Goal: Information Seeking & Learning: Learn about a topic

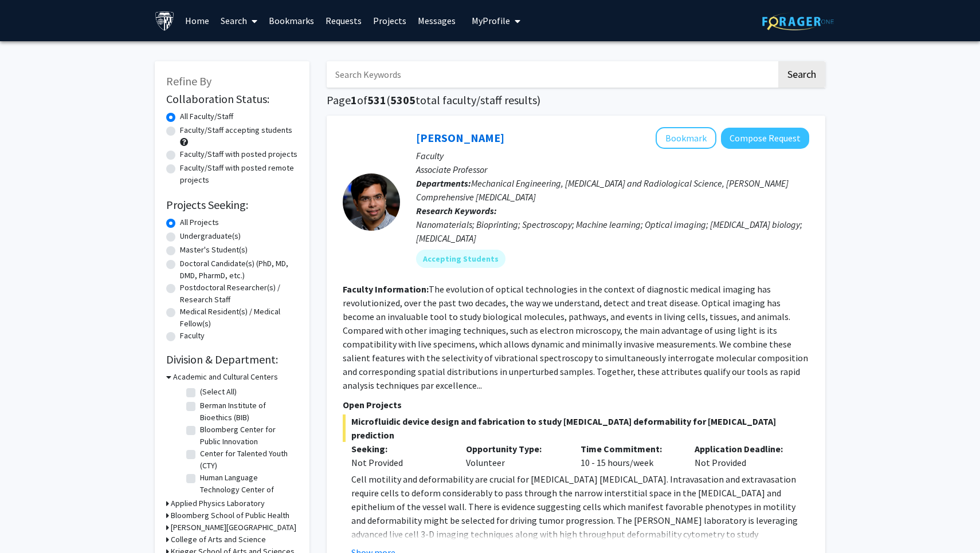
click at [180, 132] on label "Faculty/Staff accepting students" at bounding box center [236, 130] width 112 height 12
click at [180, 132] on input "Faculty/Staff accepting students" at bounding box center [183, 127] width 7 height 7
radio input "true"
click at [180, 237] on label "Undergraduate(s)" at bounding box center [210, 236] width 61 height 12
click at [180, 237] on input "Undergraduate(s)" at bounding box center [183, 233] width 7 height 7
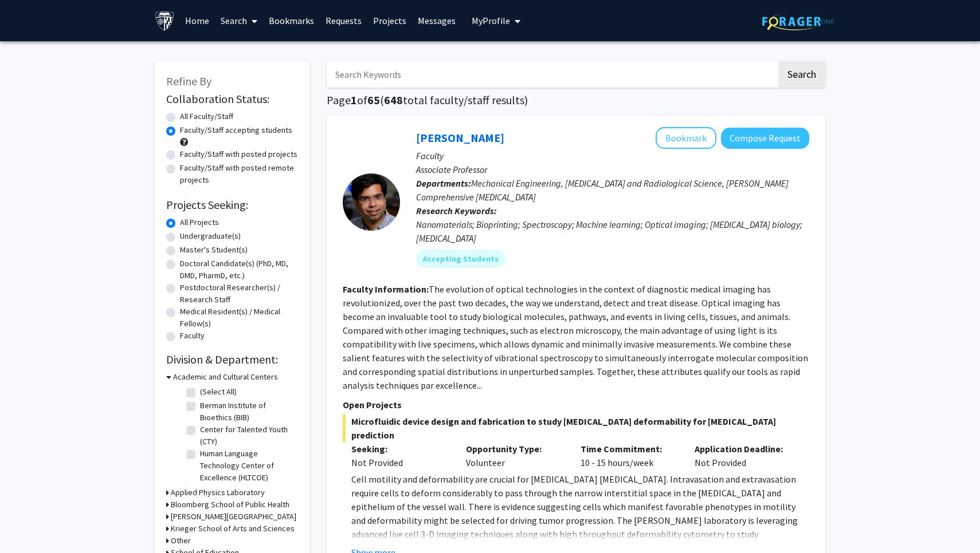
radio input "true"
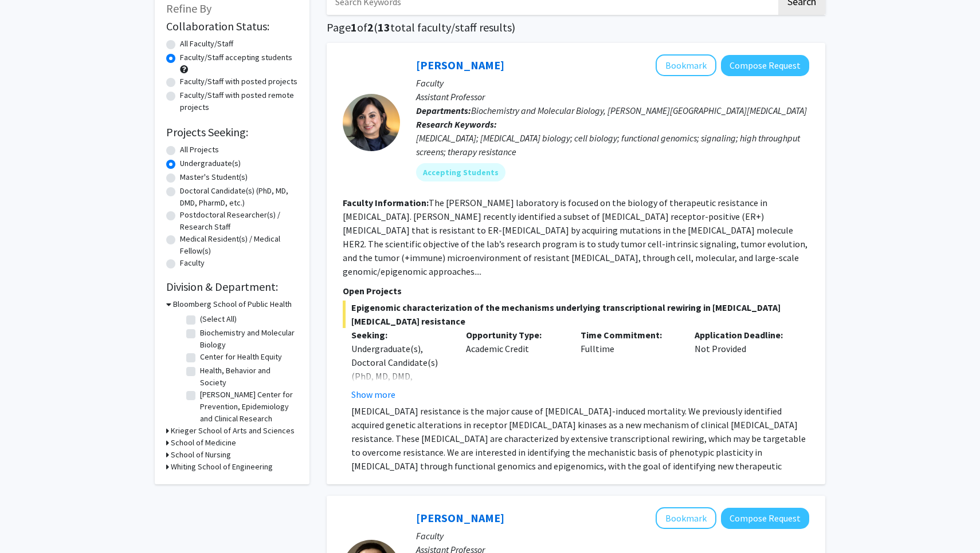
scroll to position [77, 0]
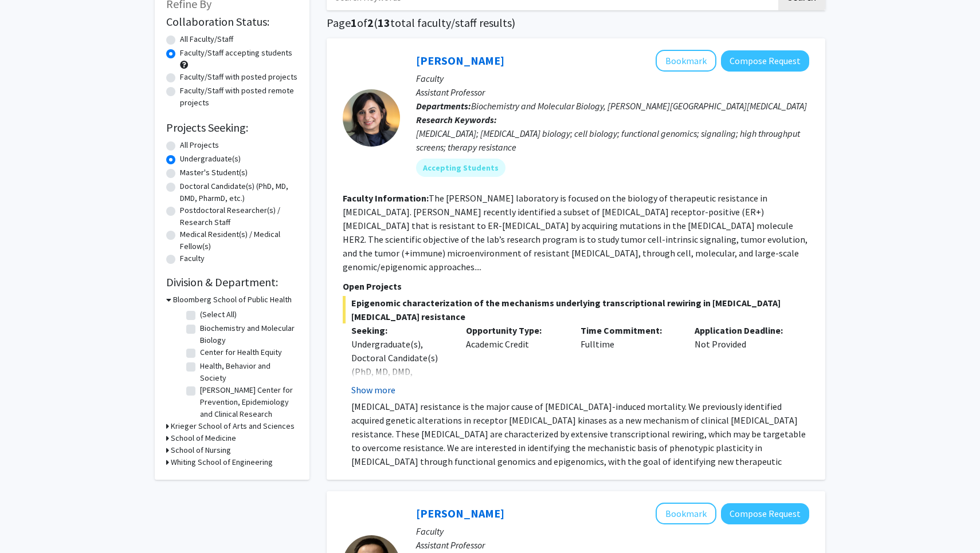
click at [380, 383] on button "Show more" at bounding box center [373, 390] width 44 height 14
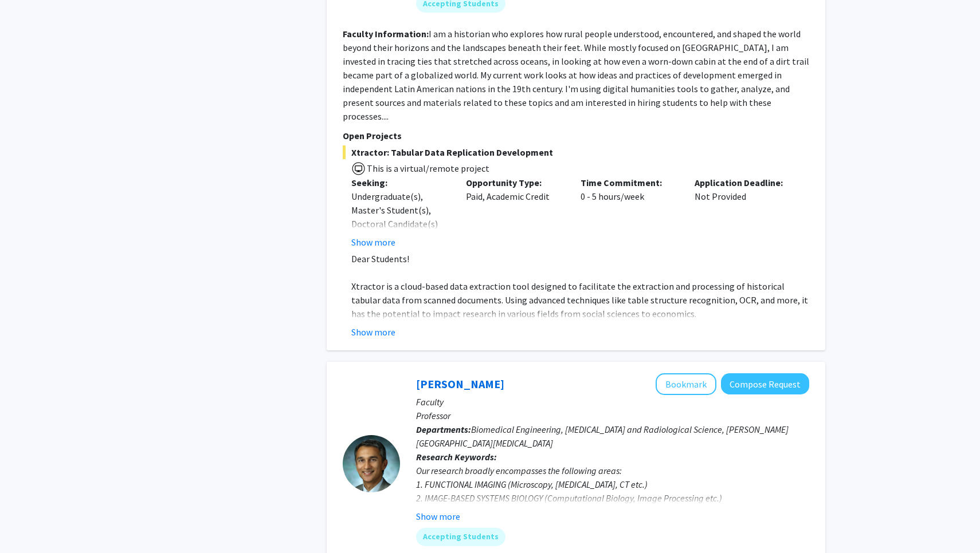
scroll to position [1697, 0]
click at [432, 510] on button "Show more" at bounding box center [438, 517] width 44 height 14
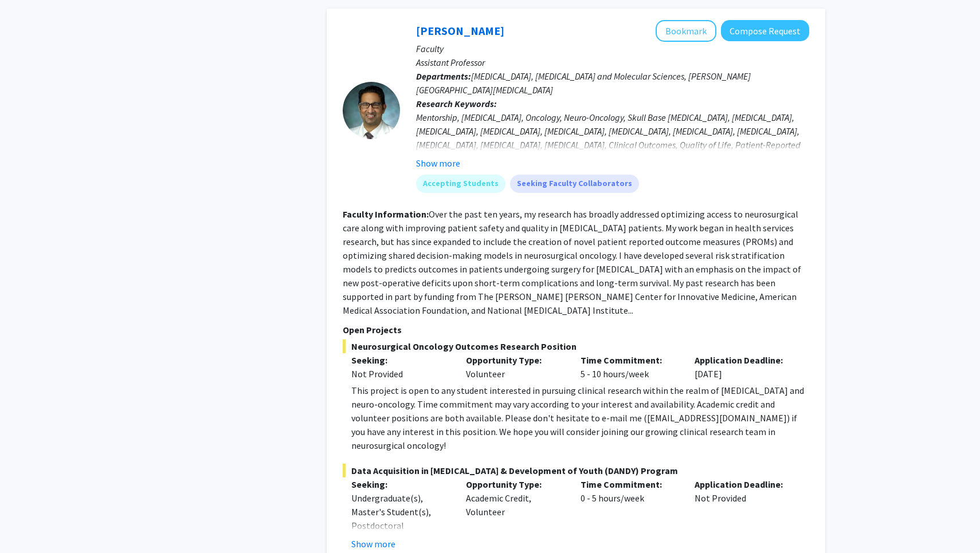
scroll to position [3771, 0]
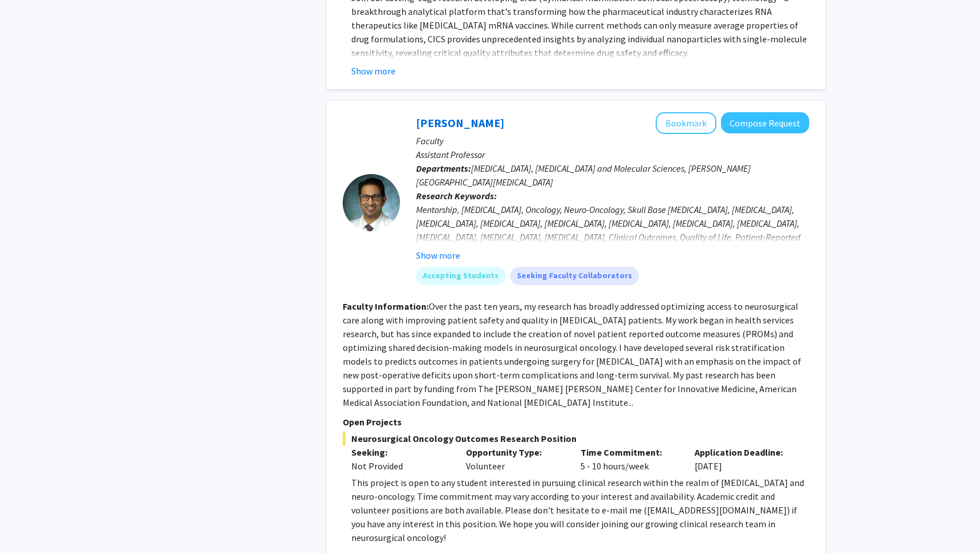
scroll to position [3549, 0]
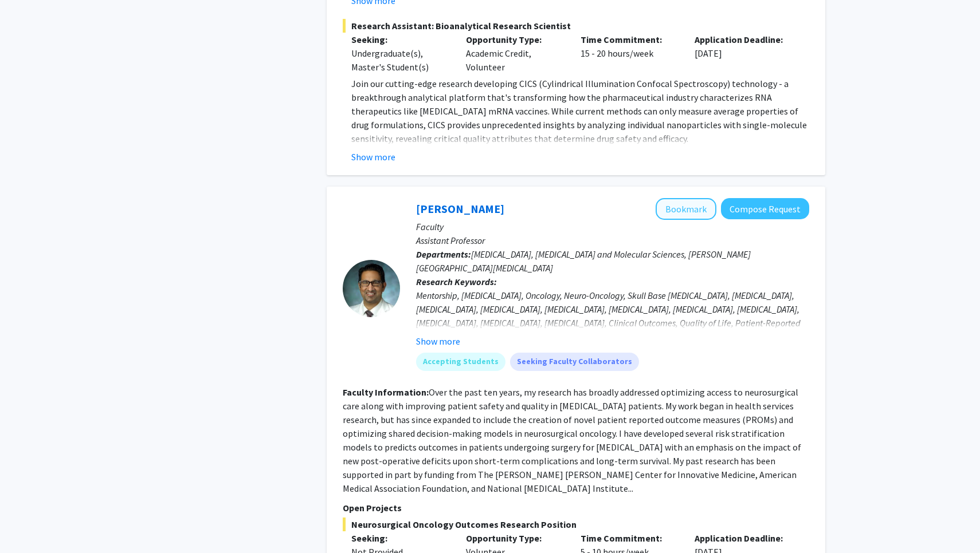
click at [692, 198] on button "Bookmark" at bounding box center [685, 209] width 61 height 22
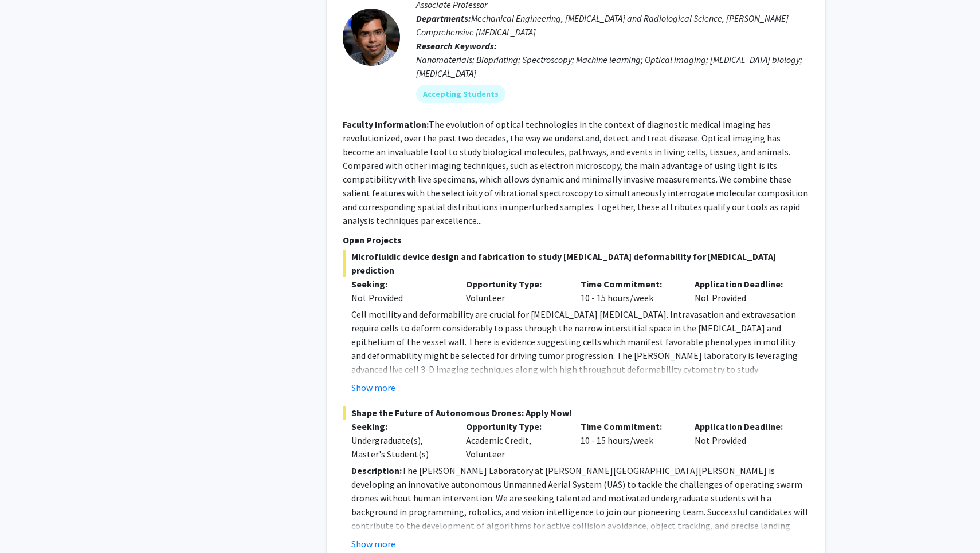
scroll to position [5061, 0]
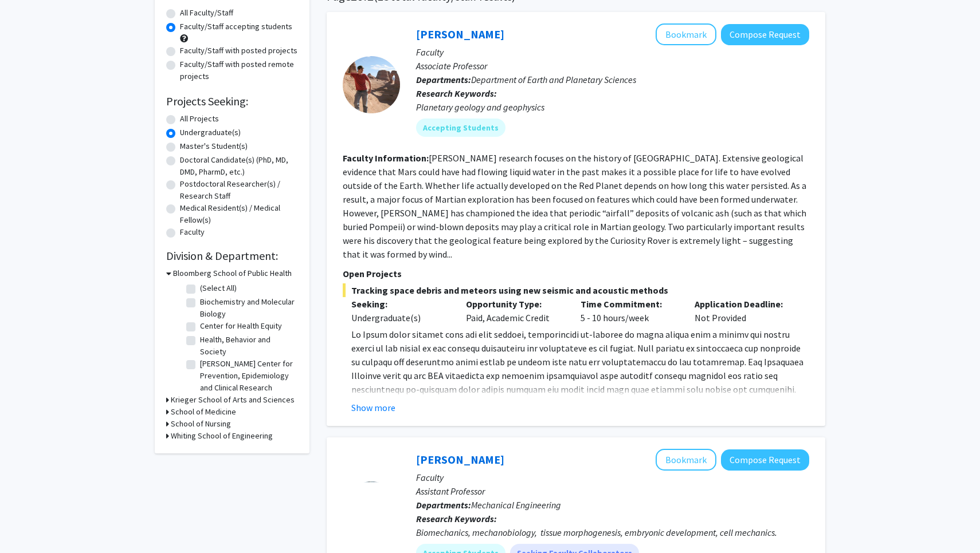
scroll to position [407, 0]
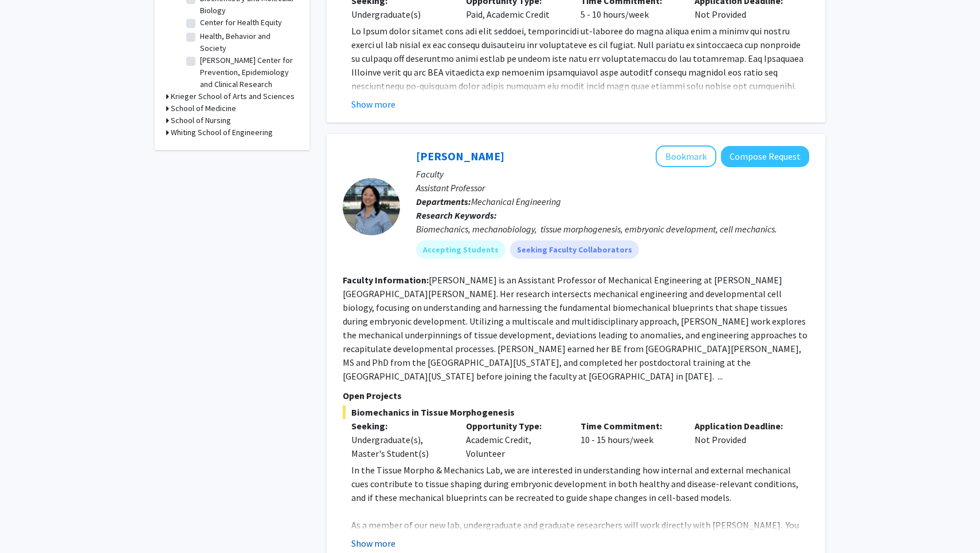
click at [381, 537] on button "Show more" at bounding box center [373, 544] width 44 height 14
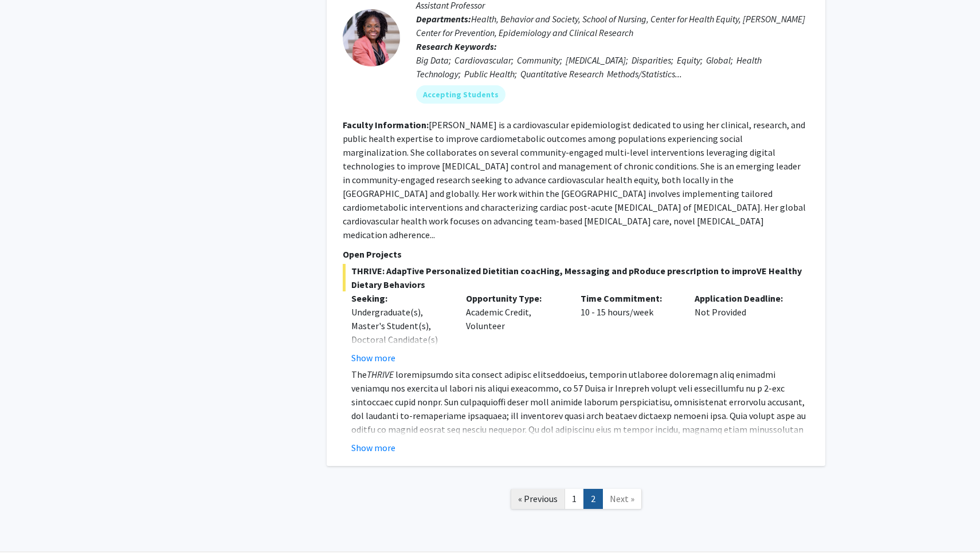
scroll to position [1386, 0]
click at [618, 494] on span "Next »" at bounding box center [622, 499] width 25 height 11
click at [584, 490] on link "2" at bounding box center [592, 500] width 19 height 20
click at [575, 490] on link "1" at bounding box center [573, 500] width 19 height 20
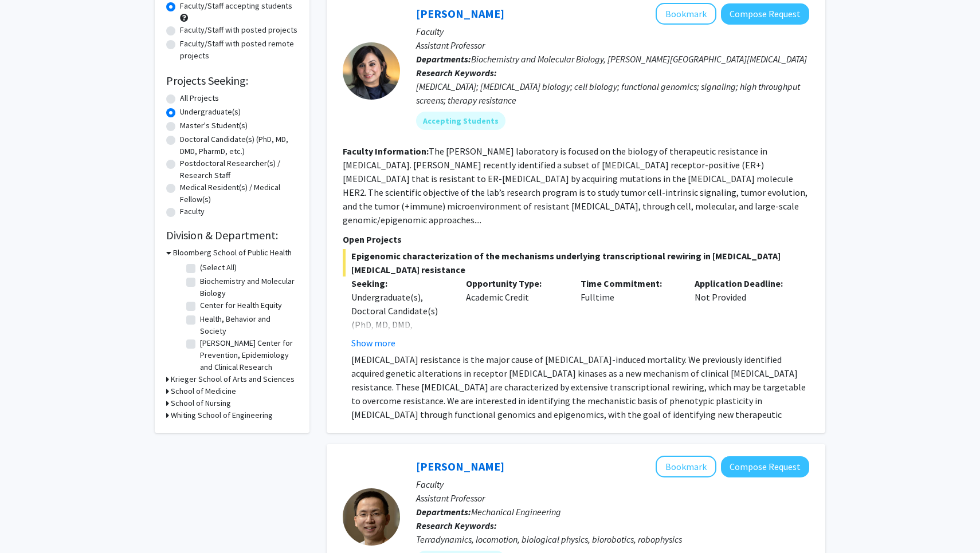
scroll to position [125, 0]
click at [369, 336] on button "Show more" at bounding box center [373, 343] width 44 height 14
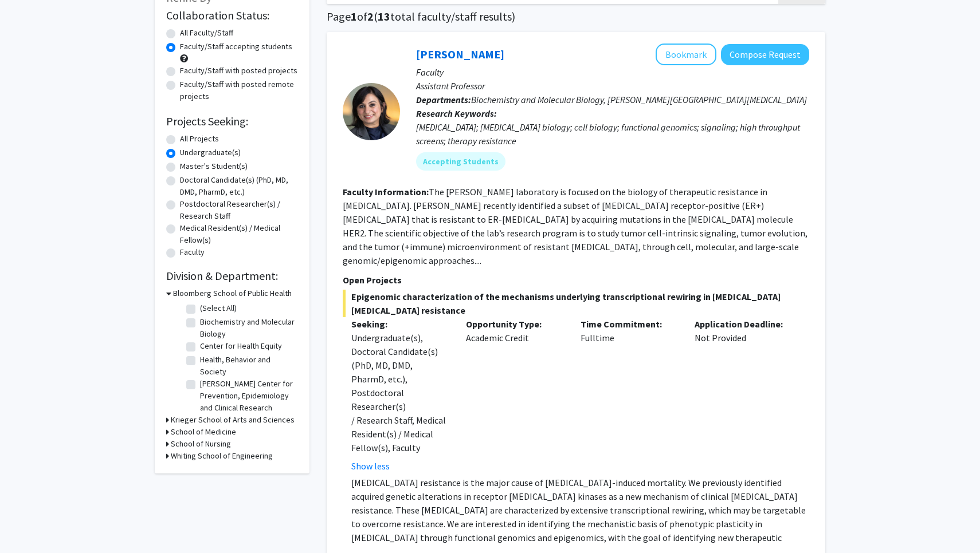
scroll to position [69, 0]
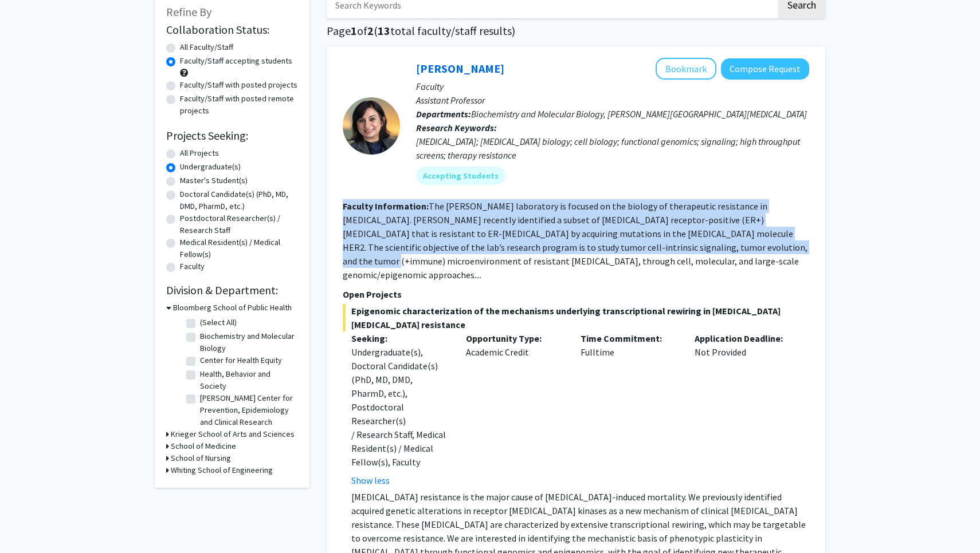
drag, startPoint x: 339, startPoint y: 201, endPoint x: 658, endPoint y: 254, distance: 323.5
click at [658, 254] on div "[PERSON_NAME] Bookmark Compose Request Faculty Assistant Professor Departments:…" at bounding box center [576, 308] width 498 height 524
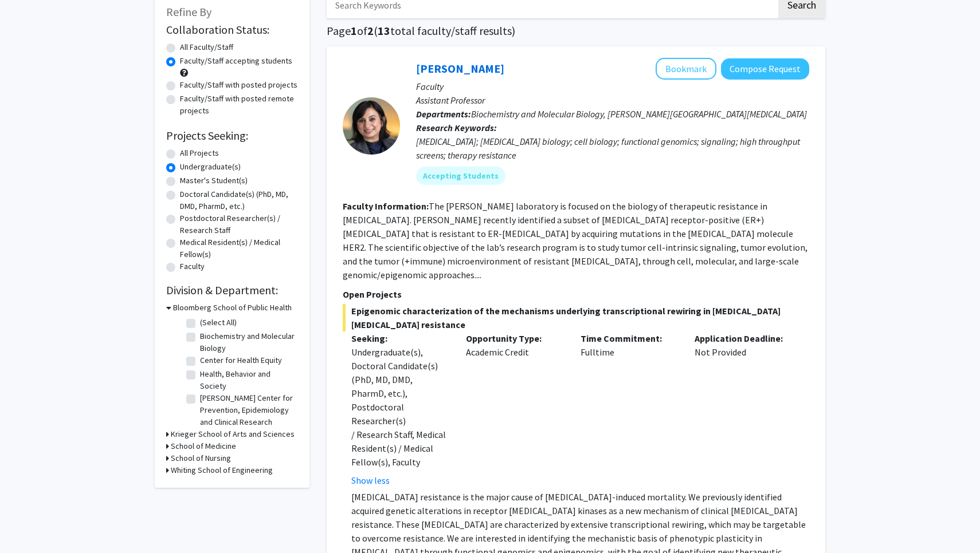
click at [658, 260] on fg-read-more "The [PERSON_NAME] laboratory is focused on the biology of therapeutic resistanc…" at bounding box center [575, 240] width 465 height 80
click at [433, 72] on link "[PERSON_NAME]" at bounding box center [460, 68] width 88 height 14
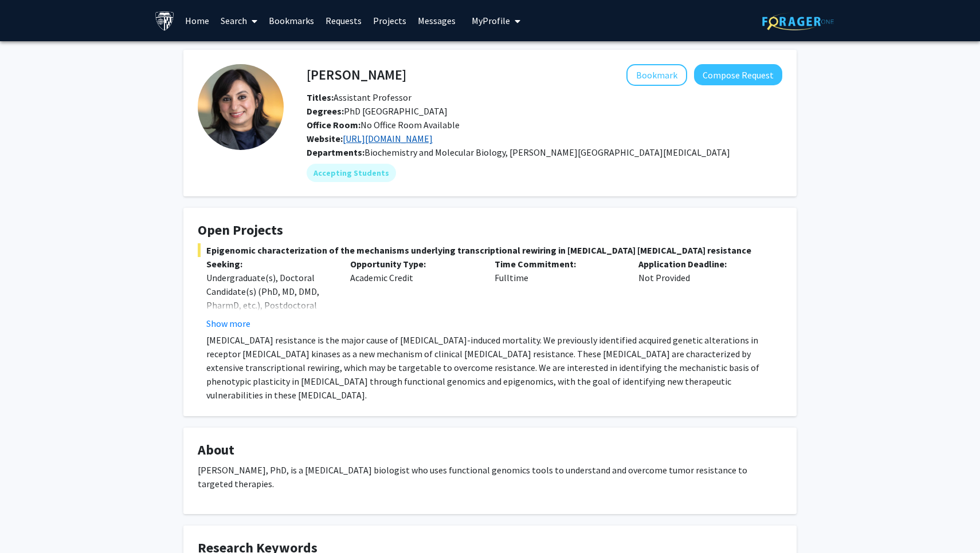
click at [361, 143] on link "[URL][DOMAIN_NAME]" at bounding box center [388, 138] width 90 height 11
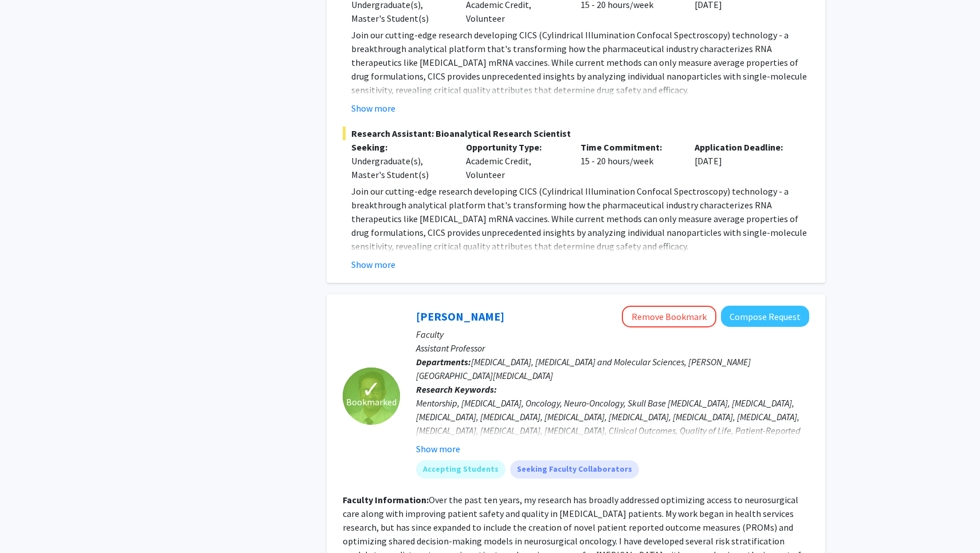
scroll to position [3489, 0]
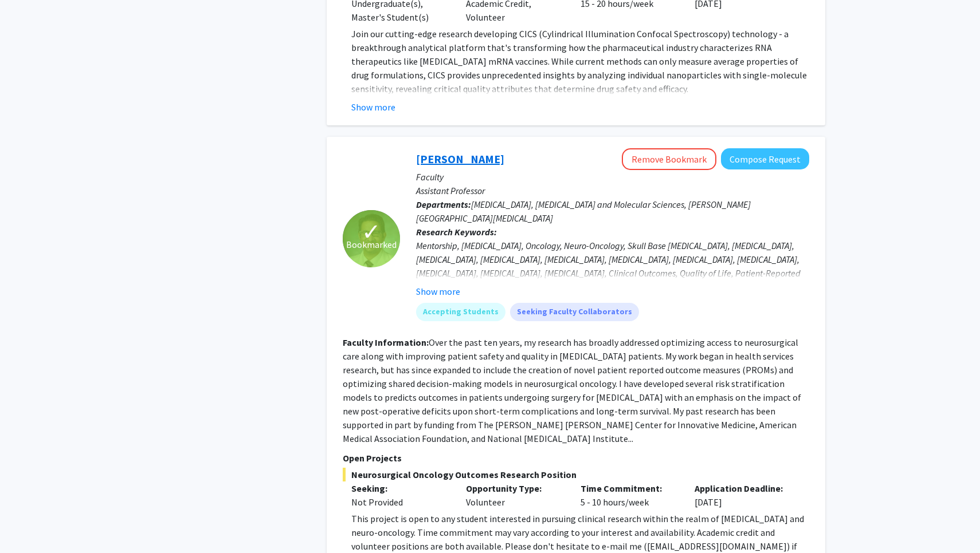
click at [429, 152] on link "[PERSON_NAME]" at bounding box center [460, 159] width 88 height 14
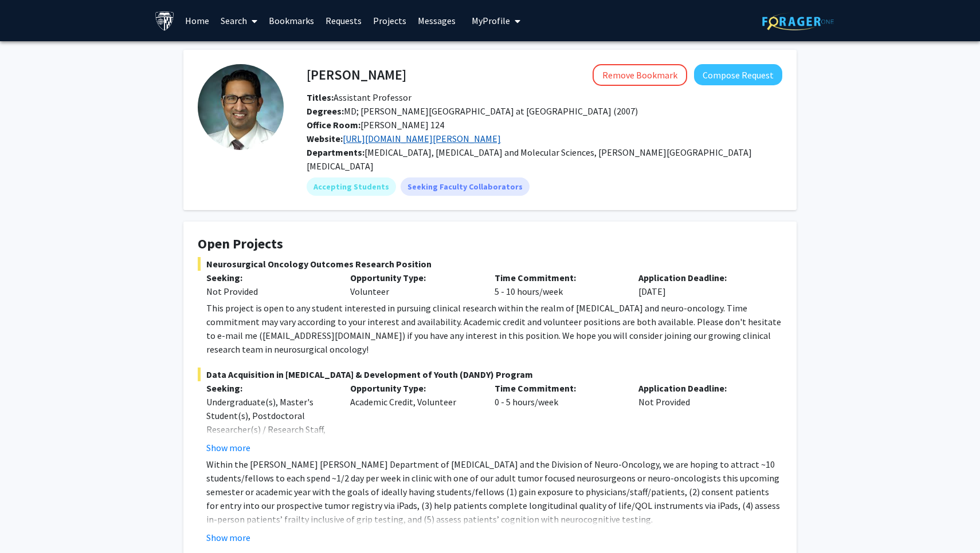
click at [410, 140] on link "[URL][DOMAIN_NAME][PERSON_NAME]" at bounding box center [422, 138] width 158 height 11
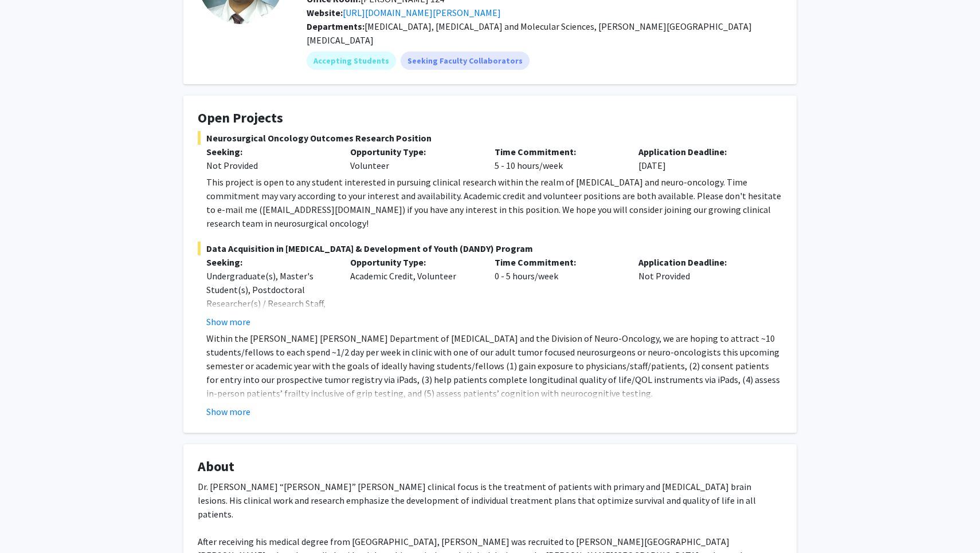
scroll to position [220, 0]
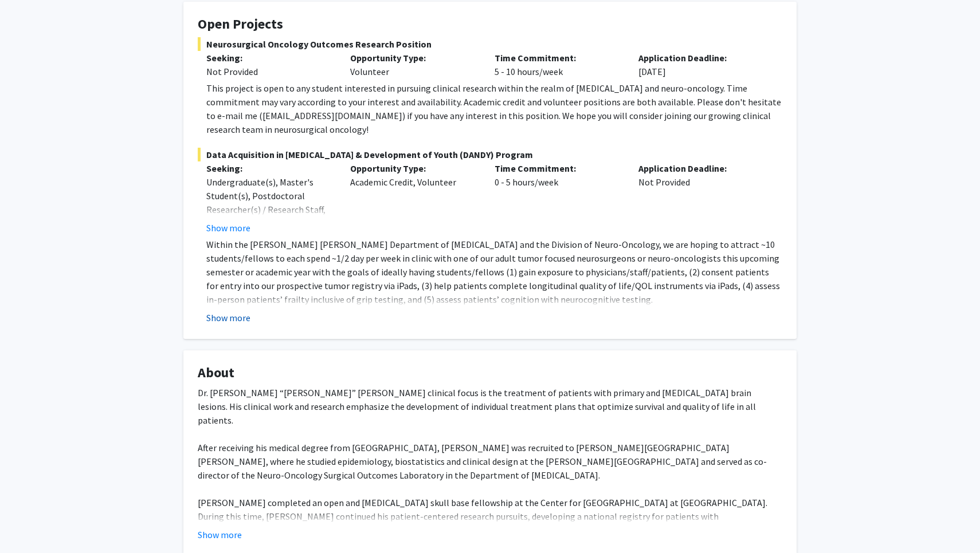
click at [233, 311] on button "Show more" at bounding box center [228, 318] width 44 height 14
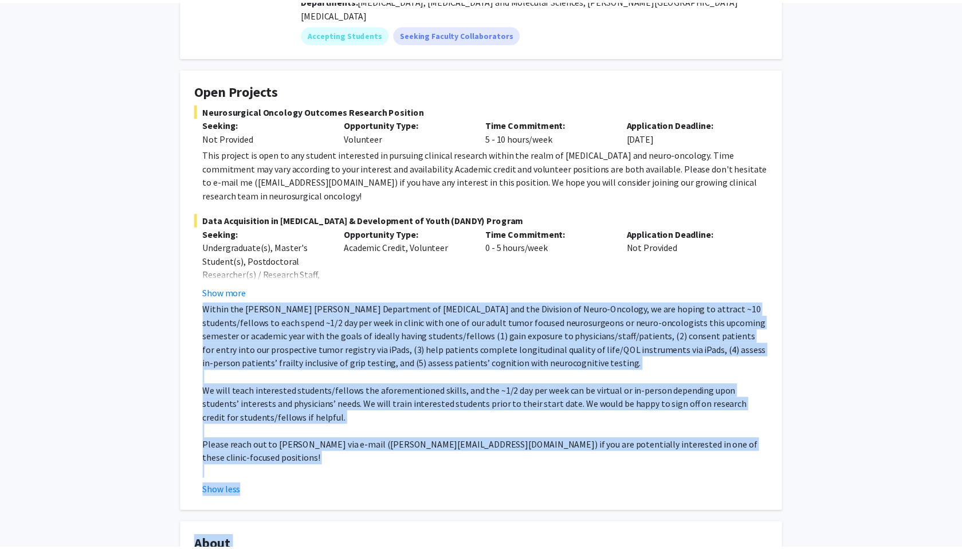
scroll to position [164, 0]
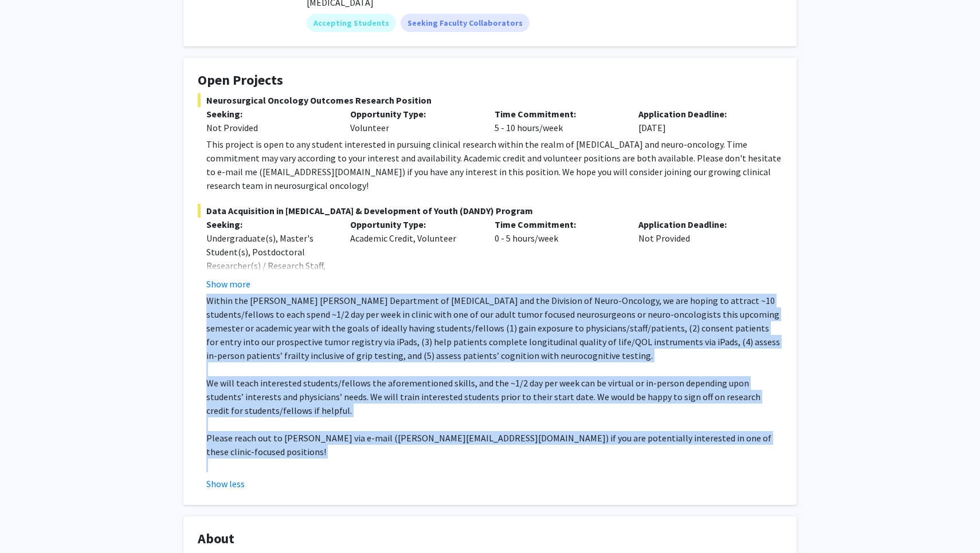
drag, startPoint x: 201, startPoint y: 361, endPoint x: 811, endPoint y: 450, distance: 616.5
click at [811, 450] on div "[PERSON_NAME] Remove Bookmark Compose Request Titles: Assistant Professor Degre…" at bounding box center [490, 503] width 980 height 1253
copy div "Loremi dol Sitam Consect Adipiscing el Seddoeiusmod tem inc Utlabore et Dolor-M…"
click at [230, 277] on button "Show more" at bounding box center [228, 284] width 44 height 14
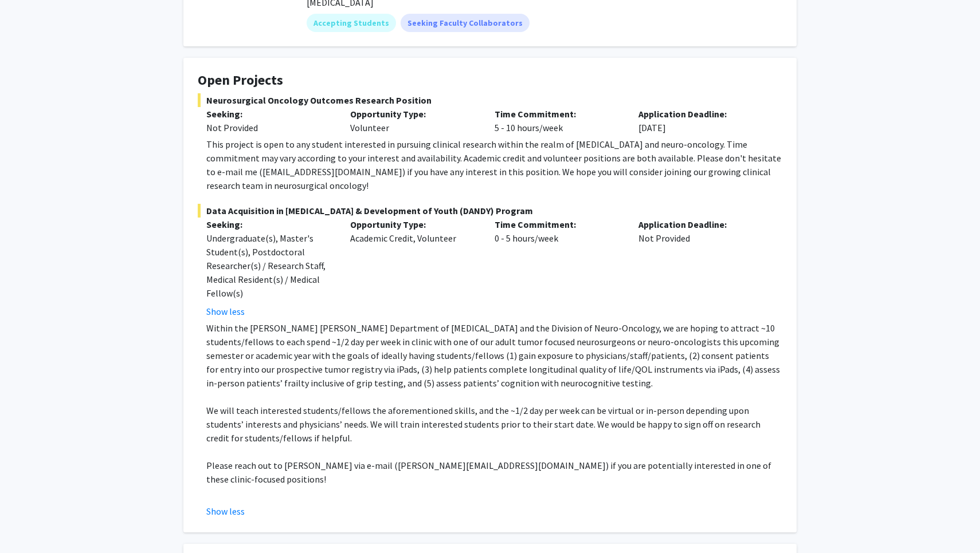
click at [323, 459] on p "Please reach out to [PERSON_NAME] via e-mail ([PERSON_NAME][EMAIL_ADDRESS][DOMA…" at bounding box center [494, 472] width 576 height 27
drag, startPoint x: 392, startPoint y: 452, endPoint x: 452, endPoint y: 451, distance: 60.2
click at [452, 459] on p "Please reach out to [PERSON_NAME] via e-mail ([PERSON_NAME][EMAIL_ADDRESS][DOMA…" at bounding box center [494, 472] width 576 height 27
copy p "[PERSON_NAME][EMAIL_ADDRESS][DOMAIN_NAME]"
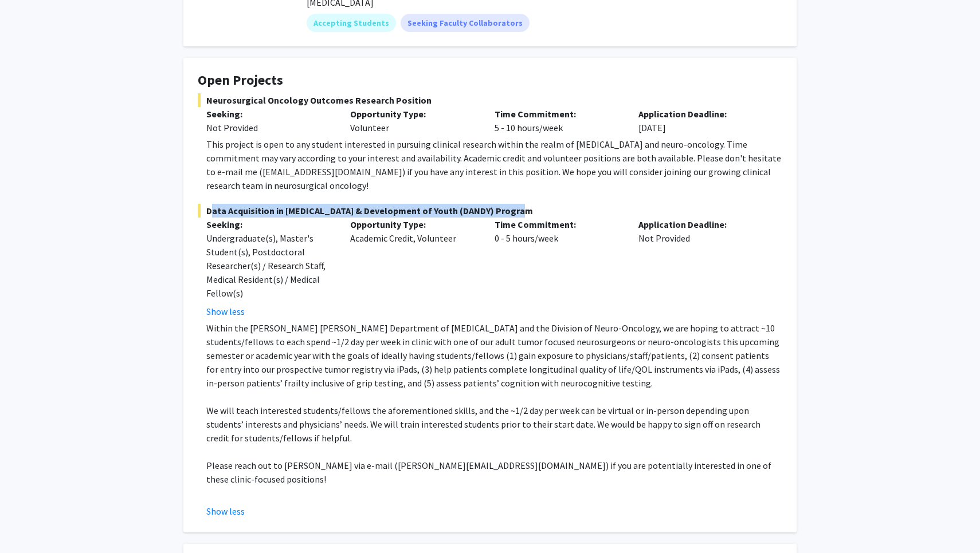
drag, startPoint x: 207, startPoint y: 196, endPoint x: 540, endPoint y: 201, distance: 332.3
click at [540, 204] on span "Data Acquisition in [MEDICAL_DATA] & Development of Youth (DANDY) Program" at bounding box center [490, 211] width 584 height 14
copy span "Data Acquisition in [MEDICAL_DATA] & Development of Youth (DANDY) Program"
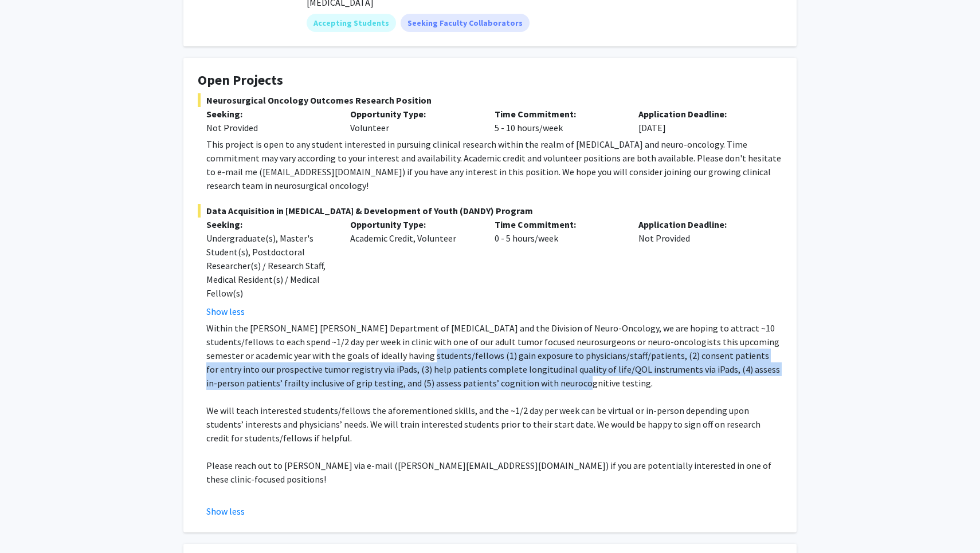
drag, startPoint x: 388, startPoint y: 343, endPoint x: 473, endPoint y: 367, distance: 88.7
click at [474, 367] on p "Within the [PERSON_NAME] [PERSON_NAME] Department of [MEDICAL_DATA] and the Div…" at bounding box center [494, 355] width 576 height 69
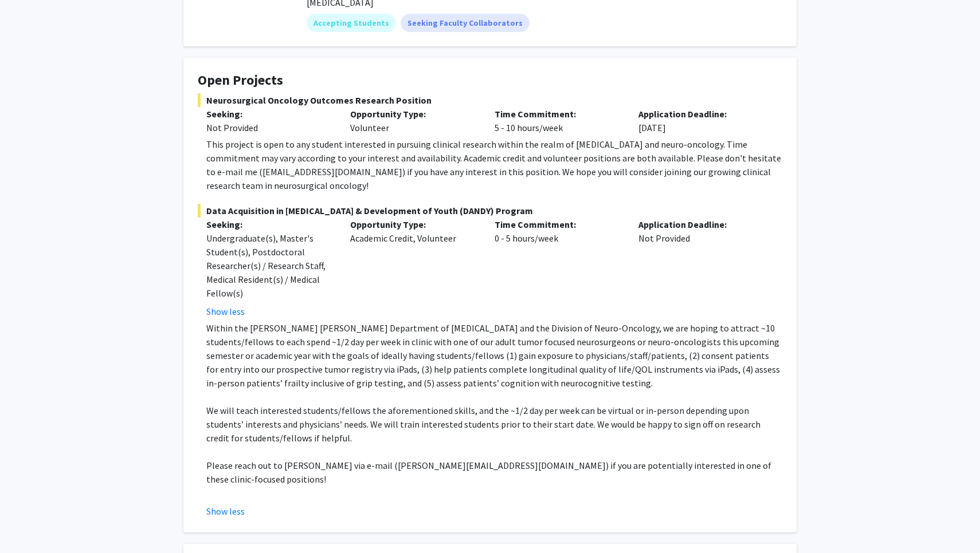
click at [375, 332] on p "Within the [PERSON_NAME] [PERSON_NAME] Department of [MEDICAL_DATA] and the Div…" at bounding box center [494, 355] width 576 height 69
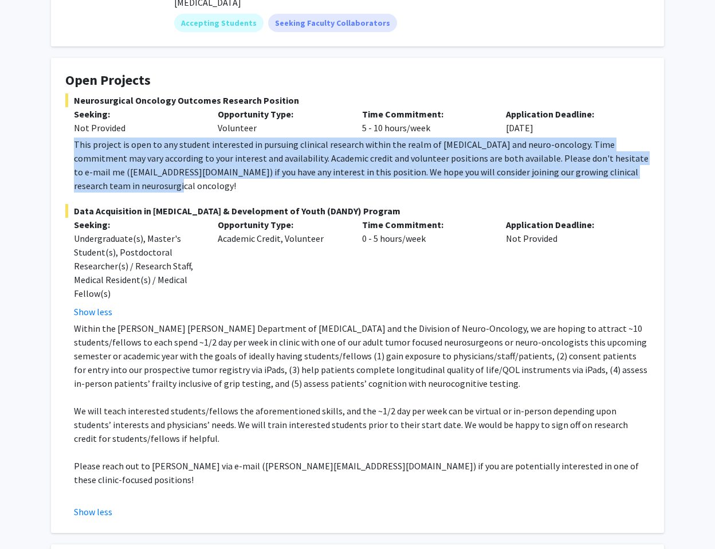
drag, startPoint x: 74, startPoint y: 131, endPoint x: 163, endPoint y: 179, distance: 100.5
click at [163, 179] on div "This project is open to any student interested in pursuing clinical research wi…" at bounding box center [362, 164] width 576 height 55
copy div "This project is open to any student interested in pursuing clinical research wi…"
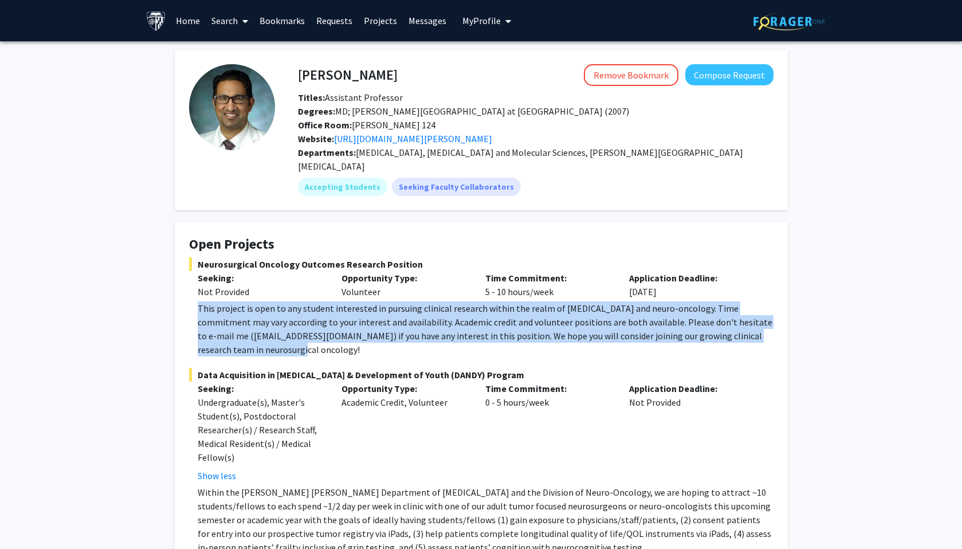
scroll to position [0, 0]
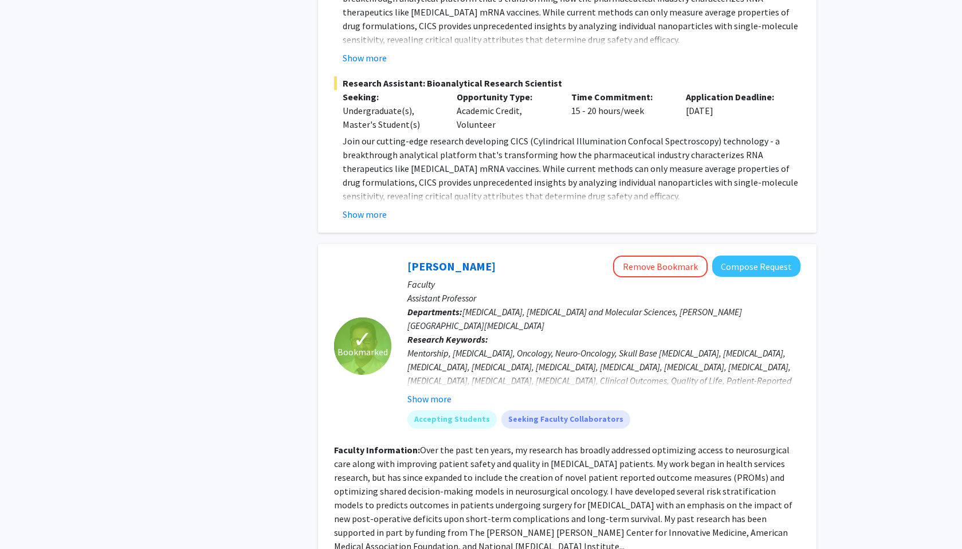
scroll to position [3382, 0]
click at [441, 259] on link "[PERSON_NAME]" at bounding box center [451, 266] width 88 height 14
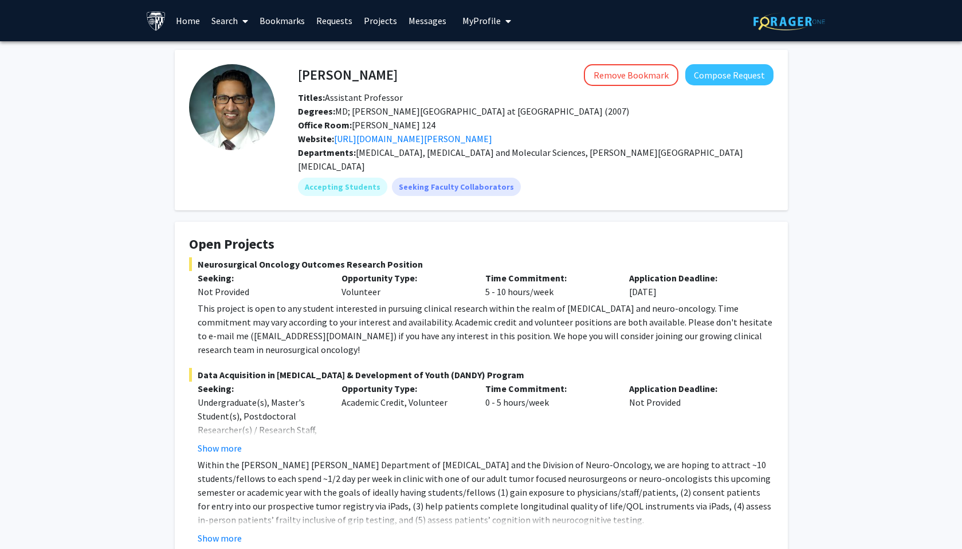
click at [233, 326] on div "This project is open to any student interested in pursuing clinical research wi…" at bounding box center [486, 328] width 576 height 55
click at [202, 327] on div "This project is open to any student interested in pursuing clinical research wi…" at bounding box center [486, 328] width 576 height 55
drag, startPoint x: 200, startPoint y: 325, endPoint x: 280, endPoint y: 325, distance: 79.1
click at [280, 325] on div "This project is open to any student interested in pursuing clinical research wi…" at bounding box center [486, 328] width 576 height 55
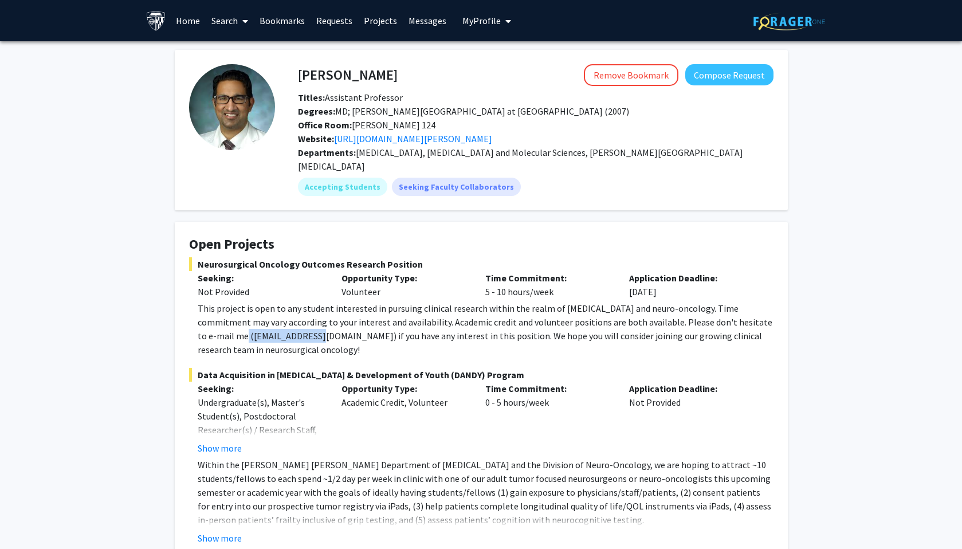
copy div "dmukher1@jhmi.edu"
click at [221, 531] on button "Show more" at bounding box center [220, 538] width 44 height 14
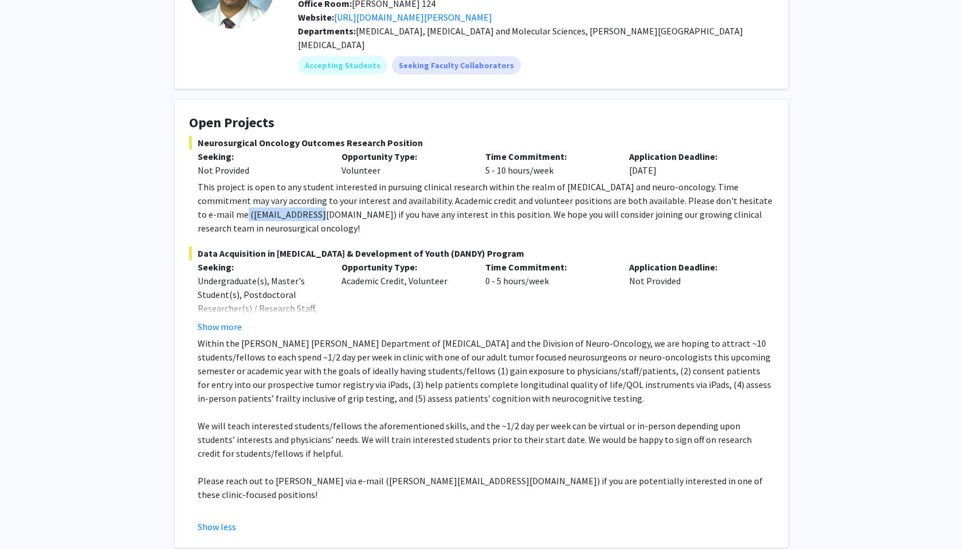
scroll to position [121, 0]
copy div "dmukher1@jhmi.edu"
click at [205, 184] on div "This project is open to any student interested in pursuing clinical research wi…" at bounding box center [486, 207] width 576 height 55
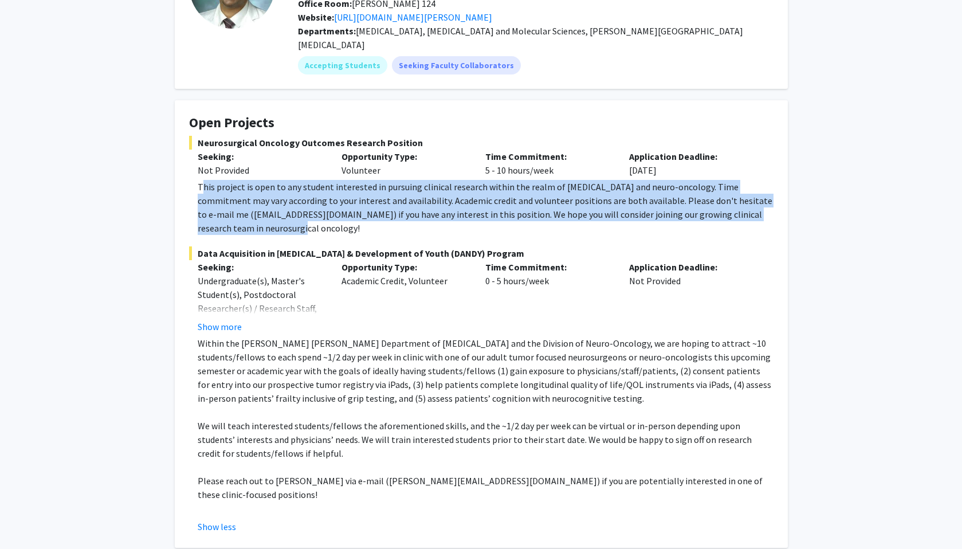
drag, startPoint x: 200, startPoint y: 178, endPoint x: 255, endPoint y: 214, distance: 65.9
click at [255, 214] on div "This project is open to any student interested in pursuing clinical research wi…" at bounding box center [486, 207] width 576 height 55
copy div "his project is open to any student interested in pursuing clinical research wit…"
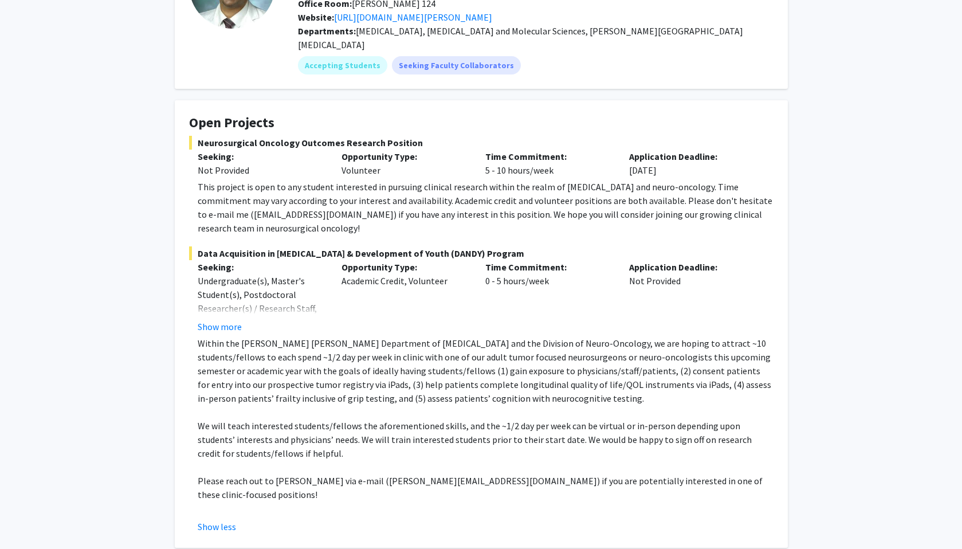
click at [324, 165] on div "Neurosurgical Oncology Outcomes Research Position Seeking: Not Provided Opportu…" at bounding box center [481, 185] width 584 height 99
drag, startPoint x: 382, startPoint y: 470, endPoint x: 442, endPoint y: 468, distance: 60.7
click at [442, 474] on p "Please reach out to [PERSON_NAME] via e-mail ([PERSON_NAME][EMAIL_ADDRESS][DOMA…" at bounding box center [486, 487] width 576 height 27
copy p "[PERSON_NAME][EMAIL_ADDRESS][DOMAIN_NAME]"
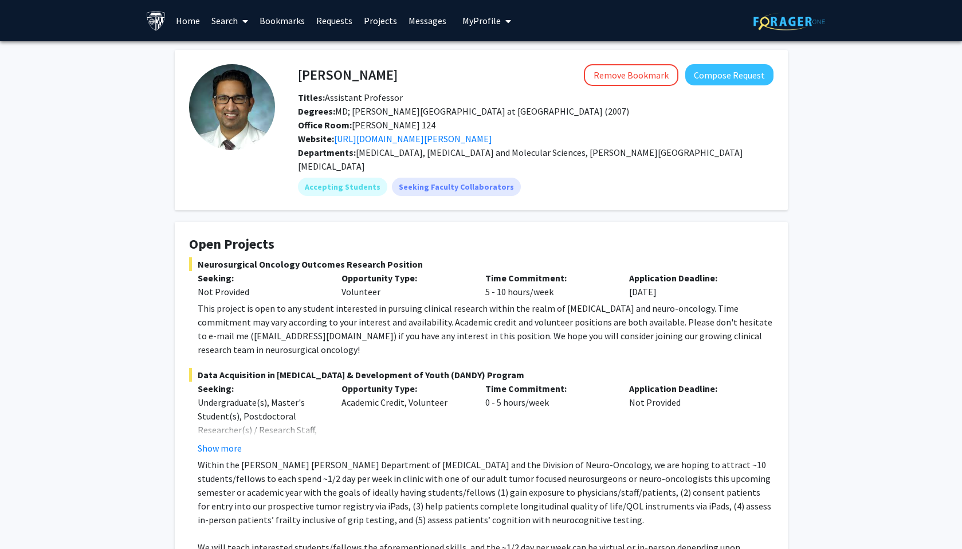
scroll to position [0, 0]
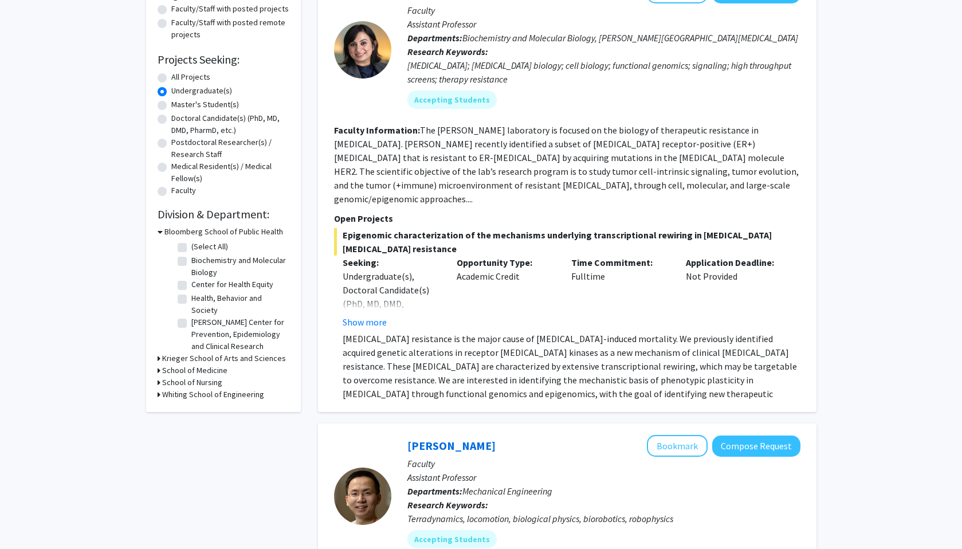
scroll to position [171, 0]
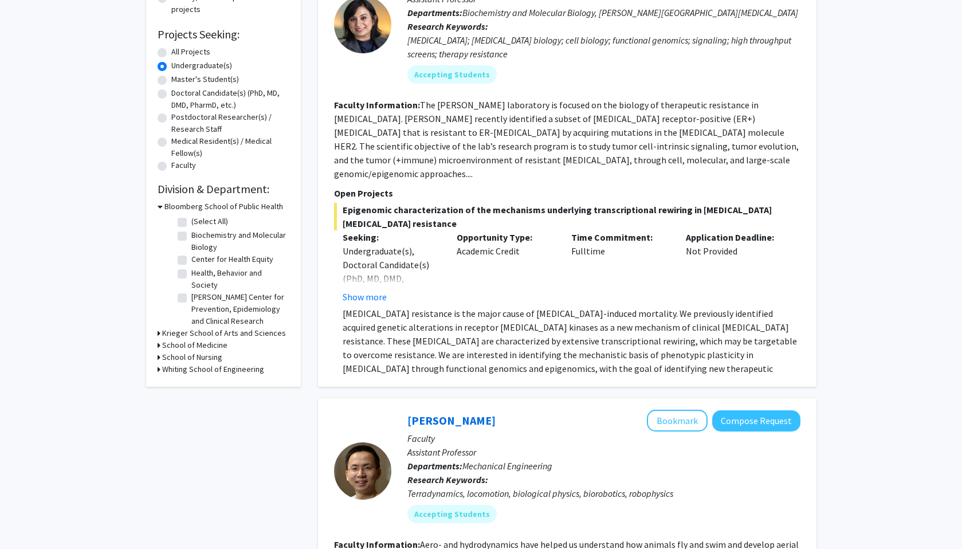
click at [350, 26] on div at bounding box center [362, 24] width 57 height 57
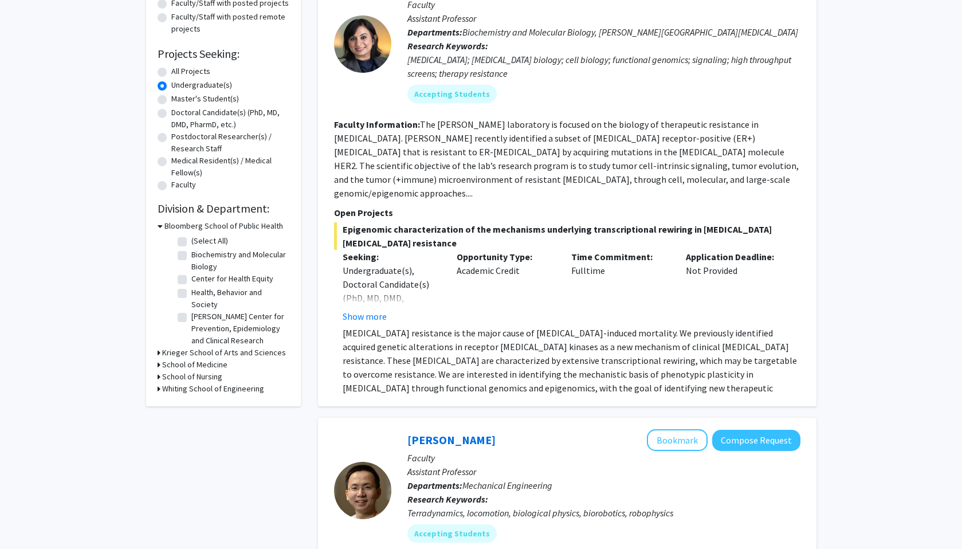
scroll to position [132, 0]
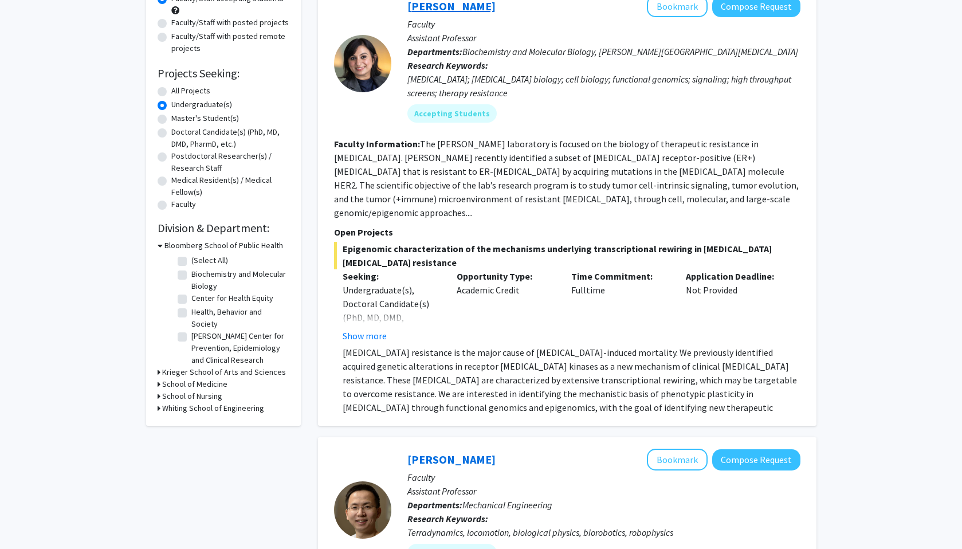
click at [432, 8] on link "[PERSON_NAME]" at bounding box center [451, 6] width 88 height 14
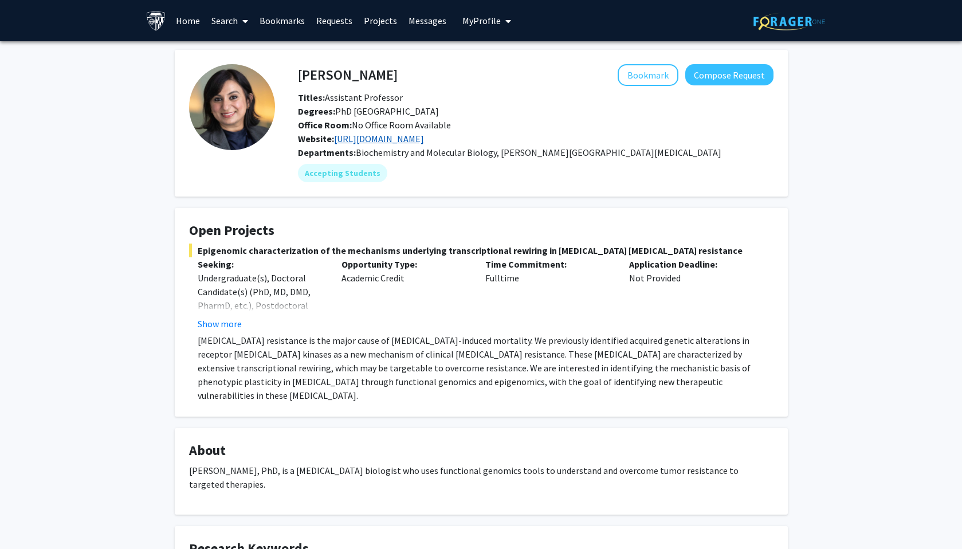
click at [377, 139] on link "[URL][DOMAIN_NAME]" at bounding box center [379, 138] width 90 height 11
click at [223, 323] on button "Show more" at bounding box center [220, 324] width 44 height 14
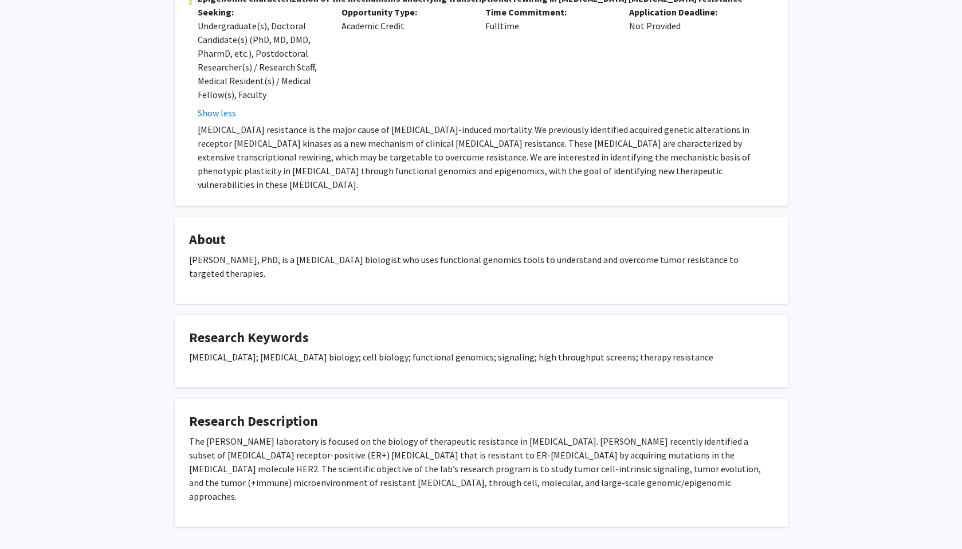
scroll to position [253, 0]
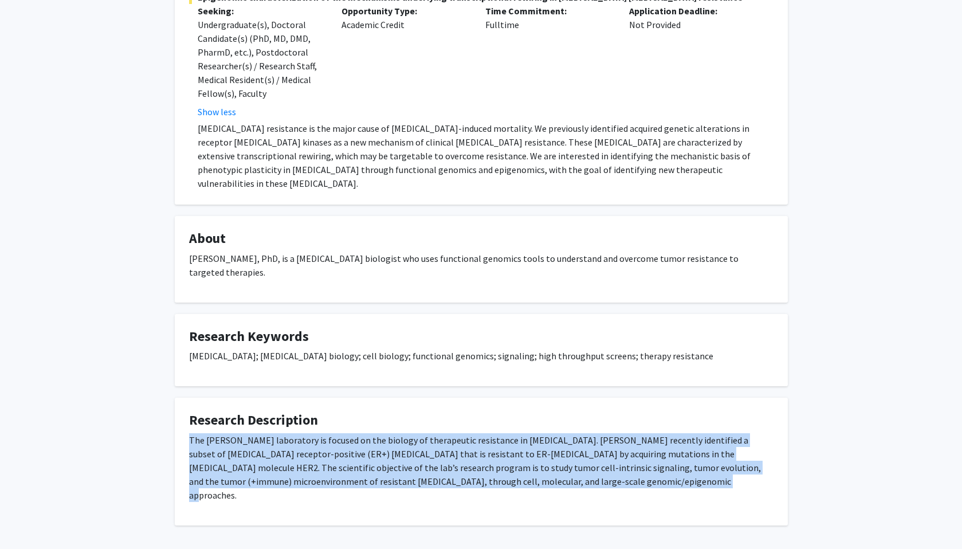
drag, startPoint x: 188, startPoint y: 410, endPoint x: 588, endPoint y: 474, distance: 404.4
click at [588, 474] on fg-card "Research Description The Nayar laboratory is focused on the biology of therapeu…" at bounding box center [481, 462] width 613 height 128
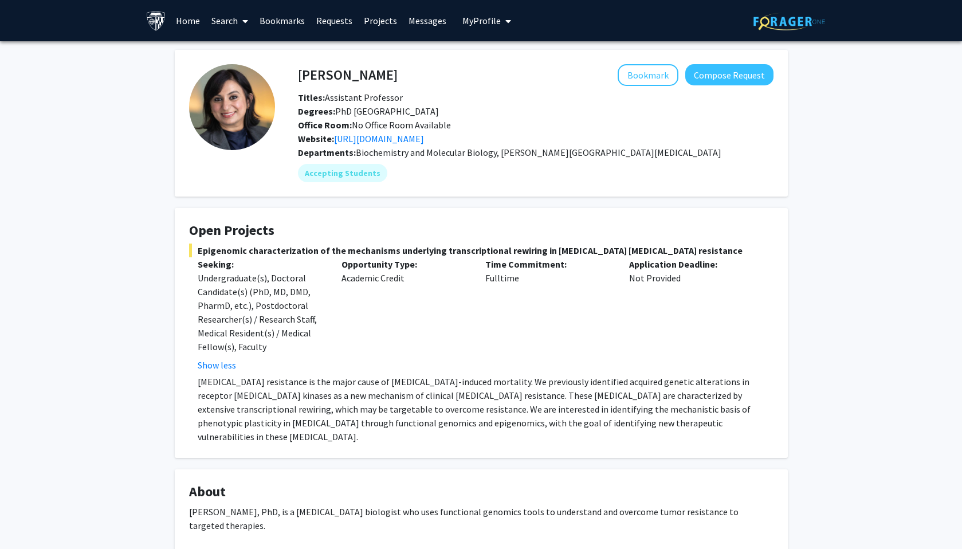
scroll to position [0, 0]
copy p "The [PERSON_NAME] laboratory is focused on the biology of therapeutic resistanc…"
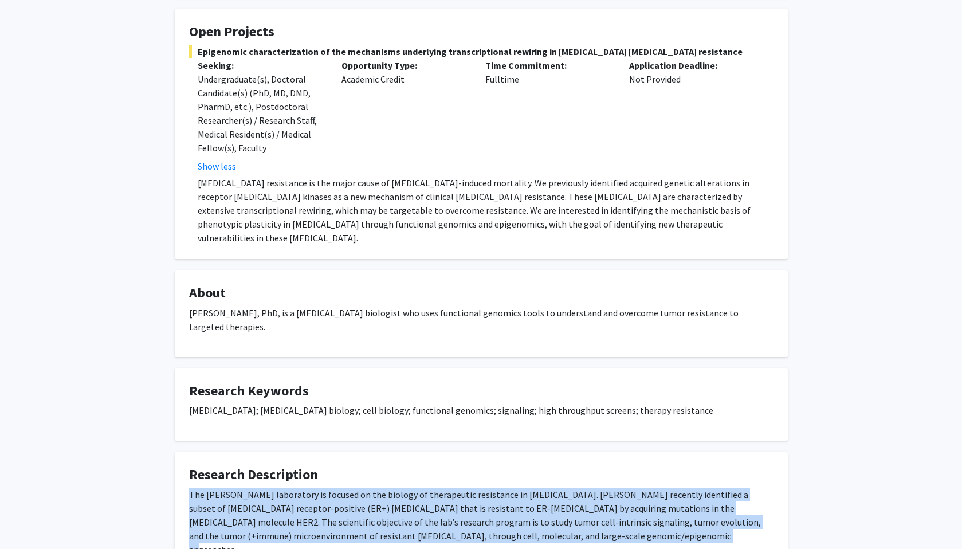
scroll to position [238, 0]
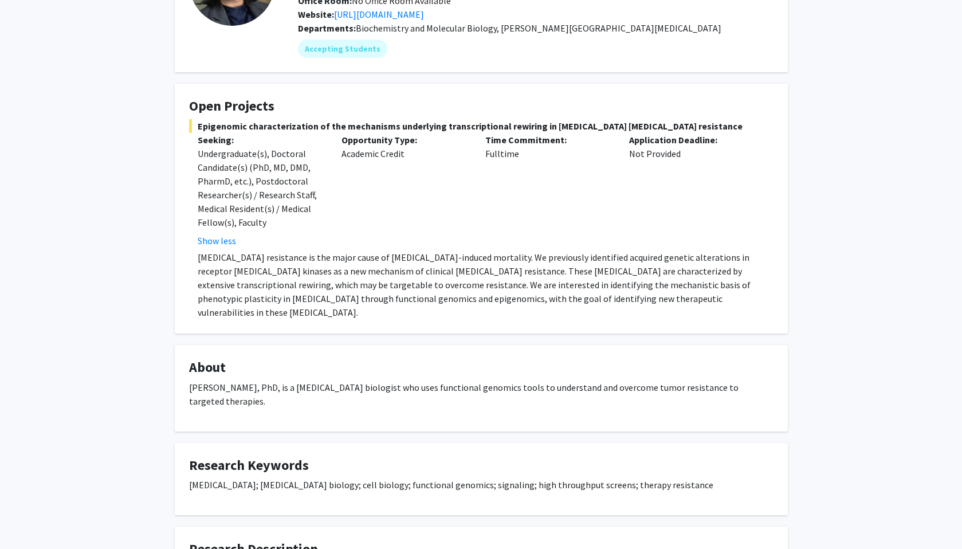
copy p "The [PERSON_NAME] laboratory is focused on the biology of therapeutic resistanc…"
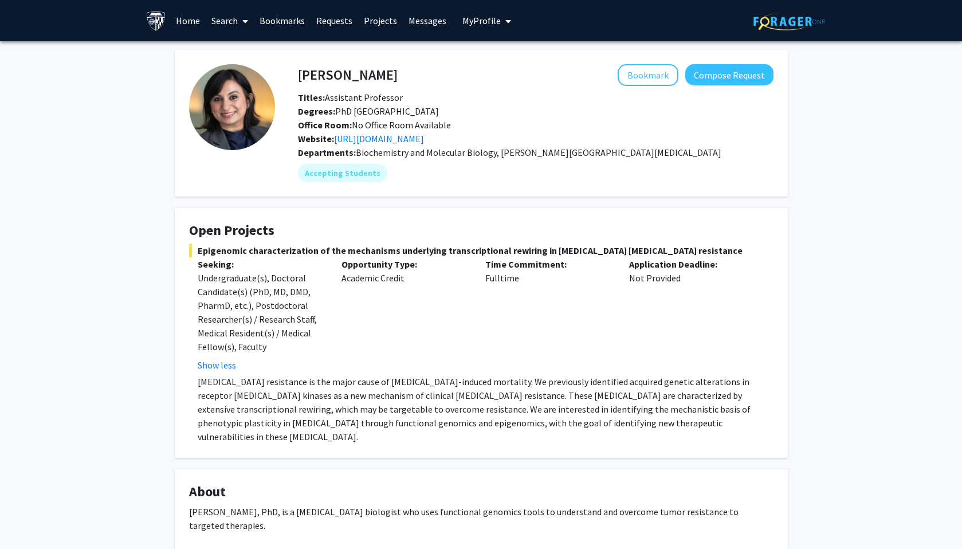
scroll to position [0, 0]
drag, startPoint x: 305, startPoint y: 77, endPoint x: 407, endPoint y: 78, distance: 102.0
click at [407, 78] on div "Utthara Nayar Bookmark Compose Request" at bounding box center [535, 75] width 493 height 22
click at [274, 74] on fg-profile-picture at bounding box center [232, 123] width 86 height 118
drag, startPoint x: 290, startPoint y: 76, endPoint x: 458, endPoint y: 75, distance: 167.3
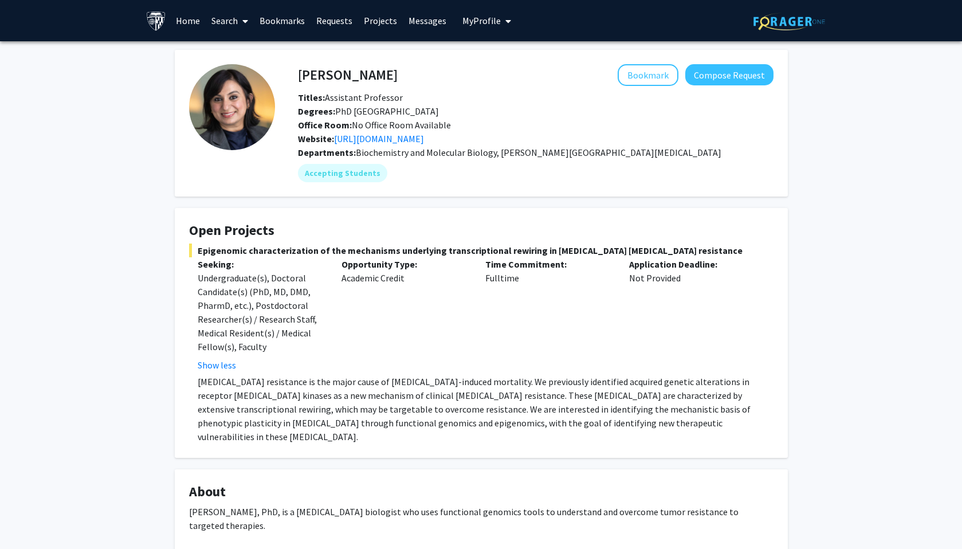
click at [460, 76] on div "Utthara Nayar Bookmark Compose Request" at bounding box center [535, 75] width 493 height 22
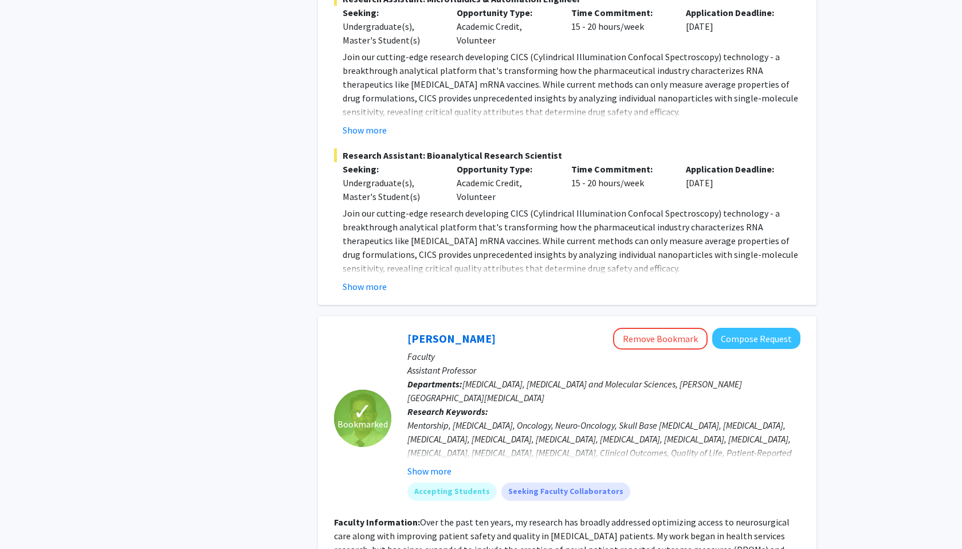
scroll to position [3311, 0]
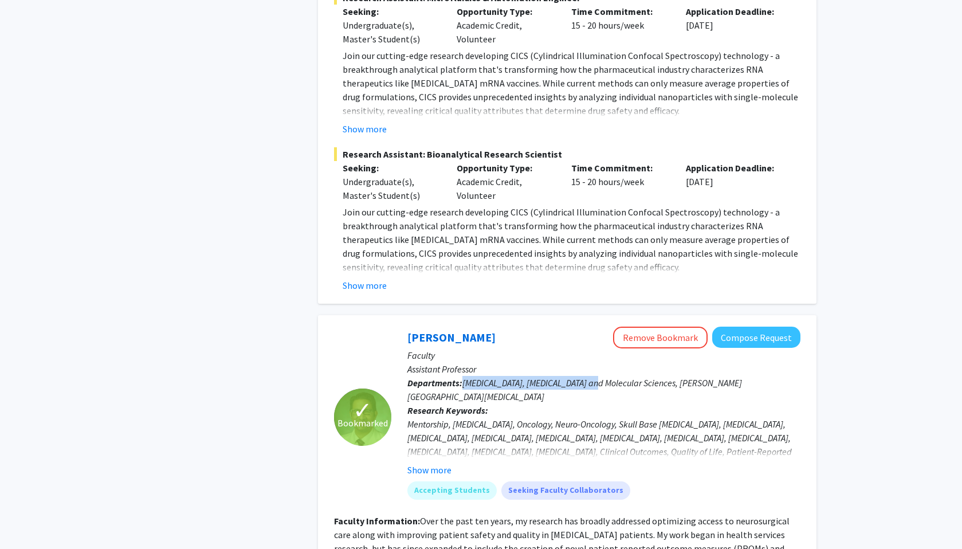
drag, startPoint x: 461, startPoint y: 328, endPoint x: 593, endPoint y: 325, distance: 132.9
click at [593, 376] on p "Departments: Neurosurgery, Radiation Oncology and Molecular Sciences, Sidney Ki…" at bounding box center [603, 389] width 393 height 27
copy p "Neurosurgery, Radiation Oncology"
